Goal: Book appointment/travel/reservation

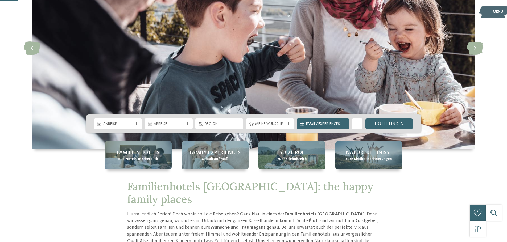
click at [119, 123] on span "Anreise" at bounding box center [118, 124] width 30 height 5
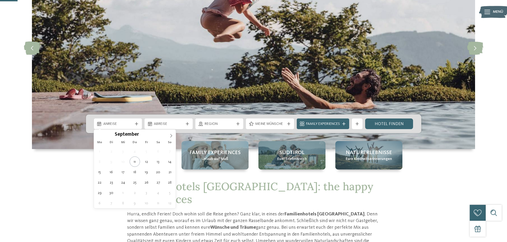
click at [171, 137] on icon at bounding box center [171, 135] width 2 height 3
type input "****"
click at [171, 137] on icon at bounding box center [171, 135] width 2 height 3
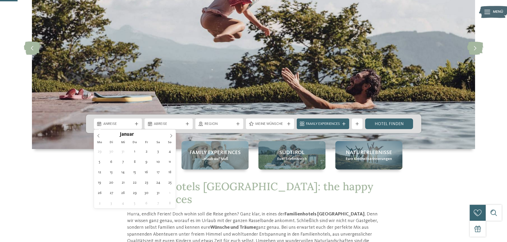
click at [171, 137] on icon at bounding box center [171, 135] width 2 height 3
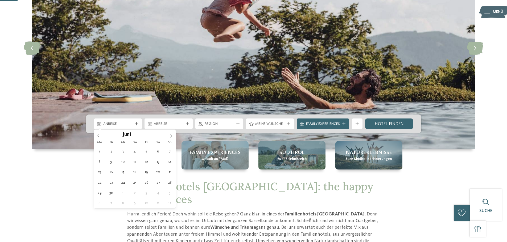
click at [171, 137] on icon at bounding box center [171, 135] width 2 height 3
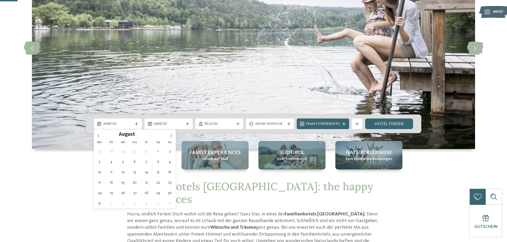
type div "[DATE]"
type input "****"
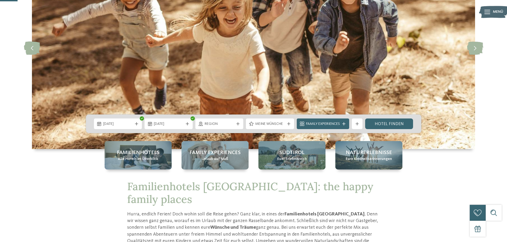
click at [161, 124] on span "[DATE]" at bounding box center [169, 124] width 30 height 5
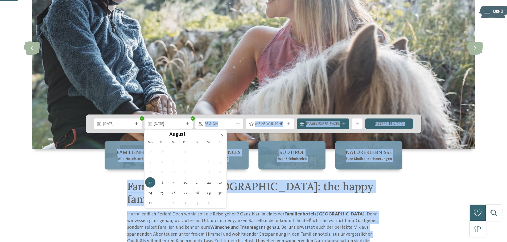
type div "[DATE]"
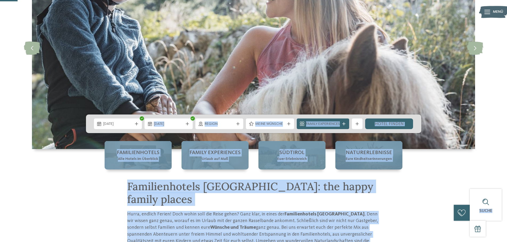
click at [269, 125] on span "Meine Wünsche" at bounding box center [270, 124] width 30 height 5
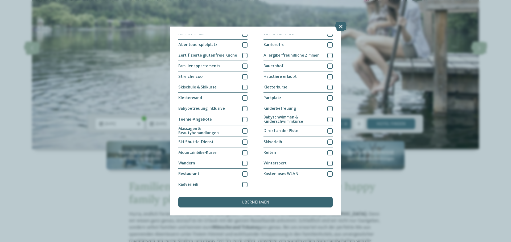
scroll to position [36, 0]
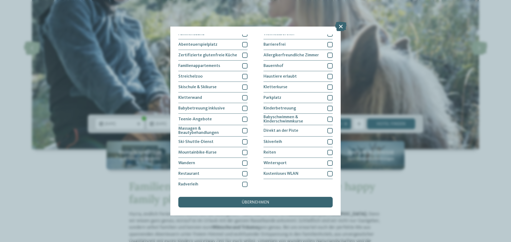
click at [244, 184] on div at bounding box center [244, 184] width 5 height 5
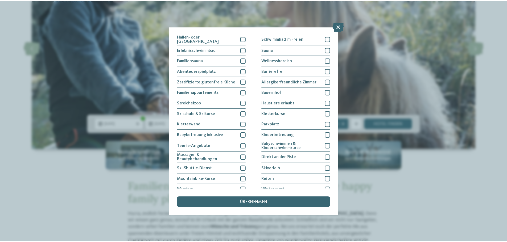
scroll to position [0, 0]
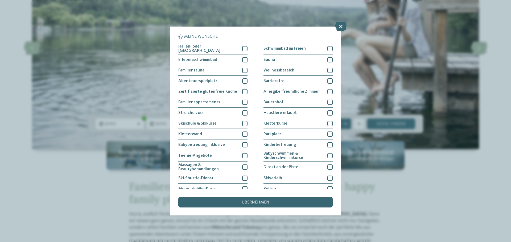
click at [240, 203] on div "übernehmen" at bounding box center [255, 202] width 154 height 11
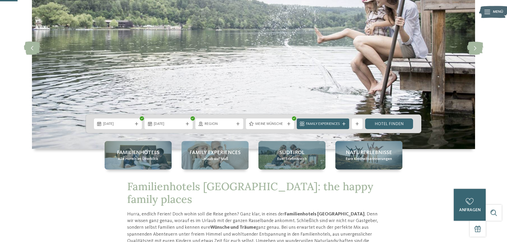
click at [339, 124] on span "Family Experiences" at bounding box center [323, 124] width 34 height 5
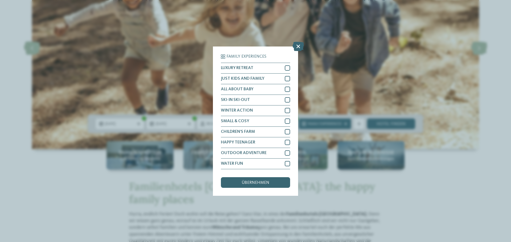
click at [294, 49] on icon at bounding box center [297, 45] width 11 height 9
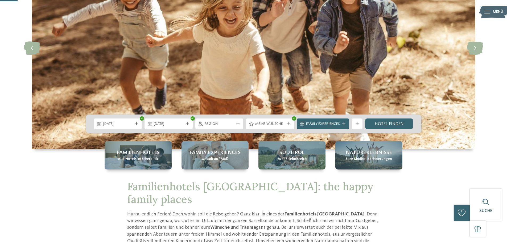
click at [398, 123] on link "Hotel finden" at bounding box center [389, 124] width 48 height 11
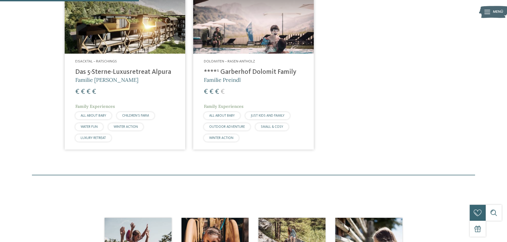
scroll to position [121, 0]
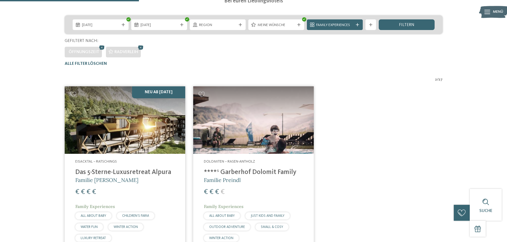
click at [139, 49] on icon at bounding box center [141, 47] width 8 height 7
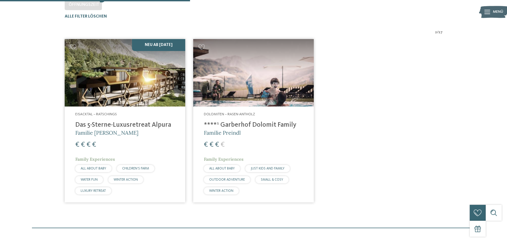
scroll to position [174, 0]
